Goal: Information Seeking & Learning: Learn about a topic

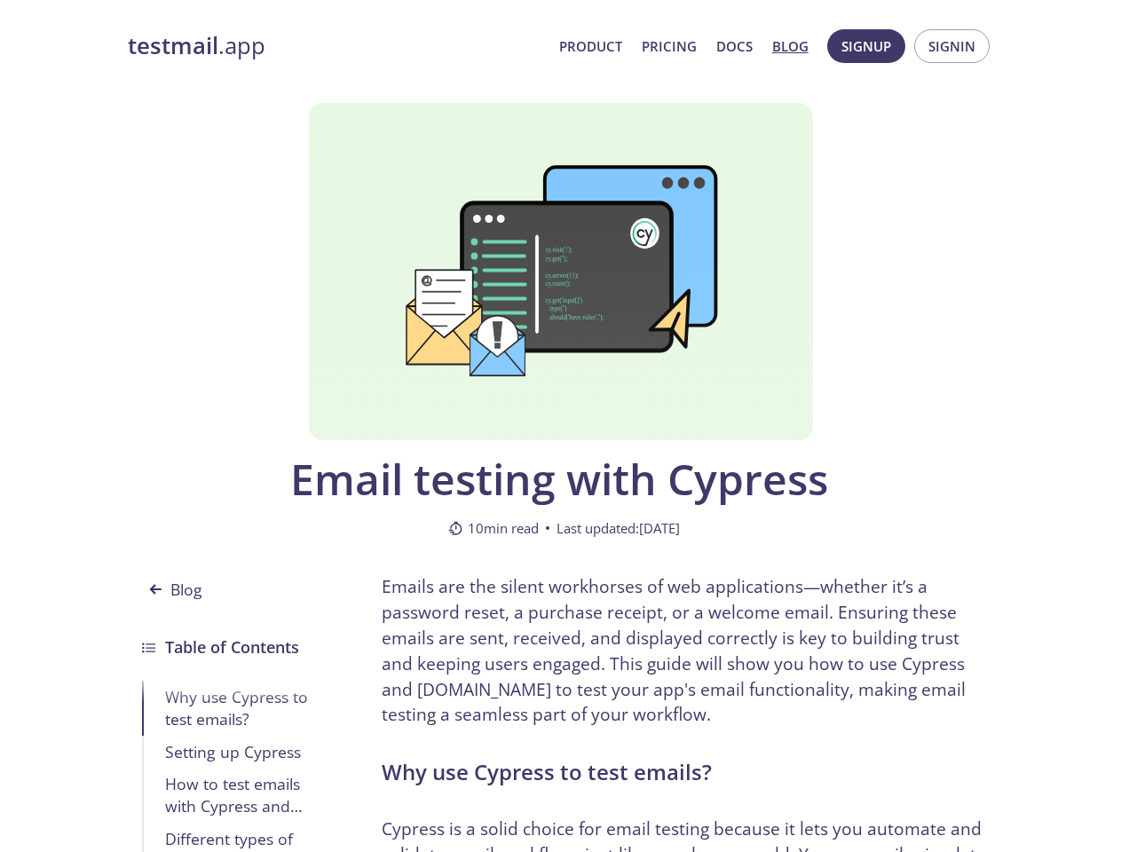
click at [560, 435] on div at bounding box center [561, 271] width 504 height 337
click at [866, 46] on span "Signup" at bounding box center [867, 46] width 50 height 23
click at [952, 46] on span "Signin" at bounding box center [952, 46] width 47 height 23
click at [233, 708] on div "Why use Cypress to test emails?" at bounding box center [245, 707] width 161 height 43
